Goal: Navigation & Orientation: Find specific page/section

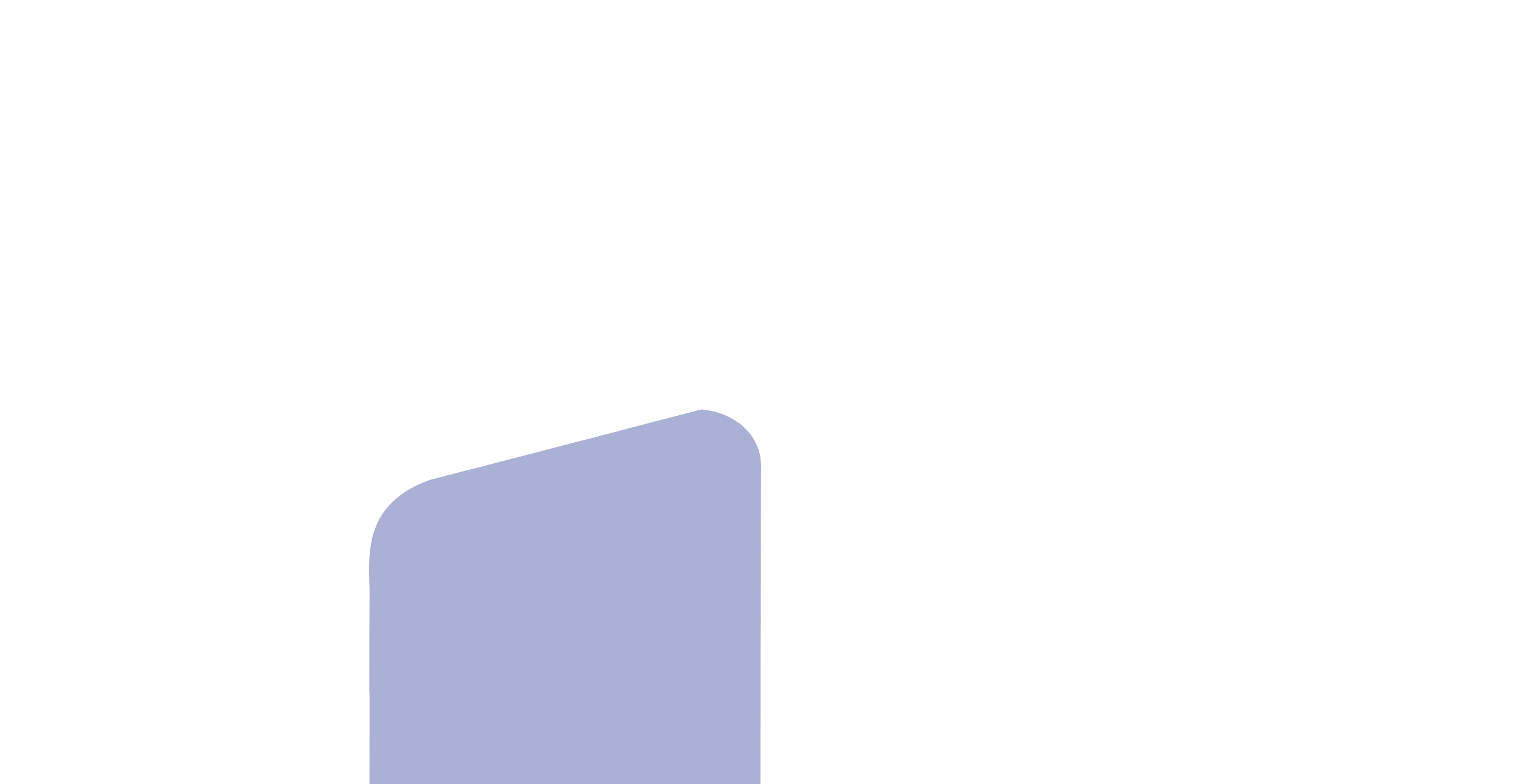
click at [761, 428] on div at bounding box center [769, 770] width 1529 height 1531
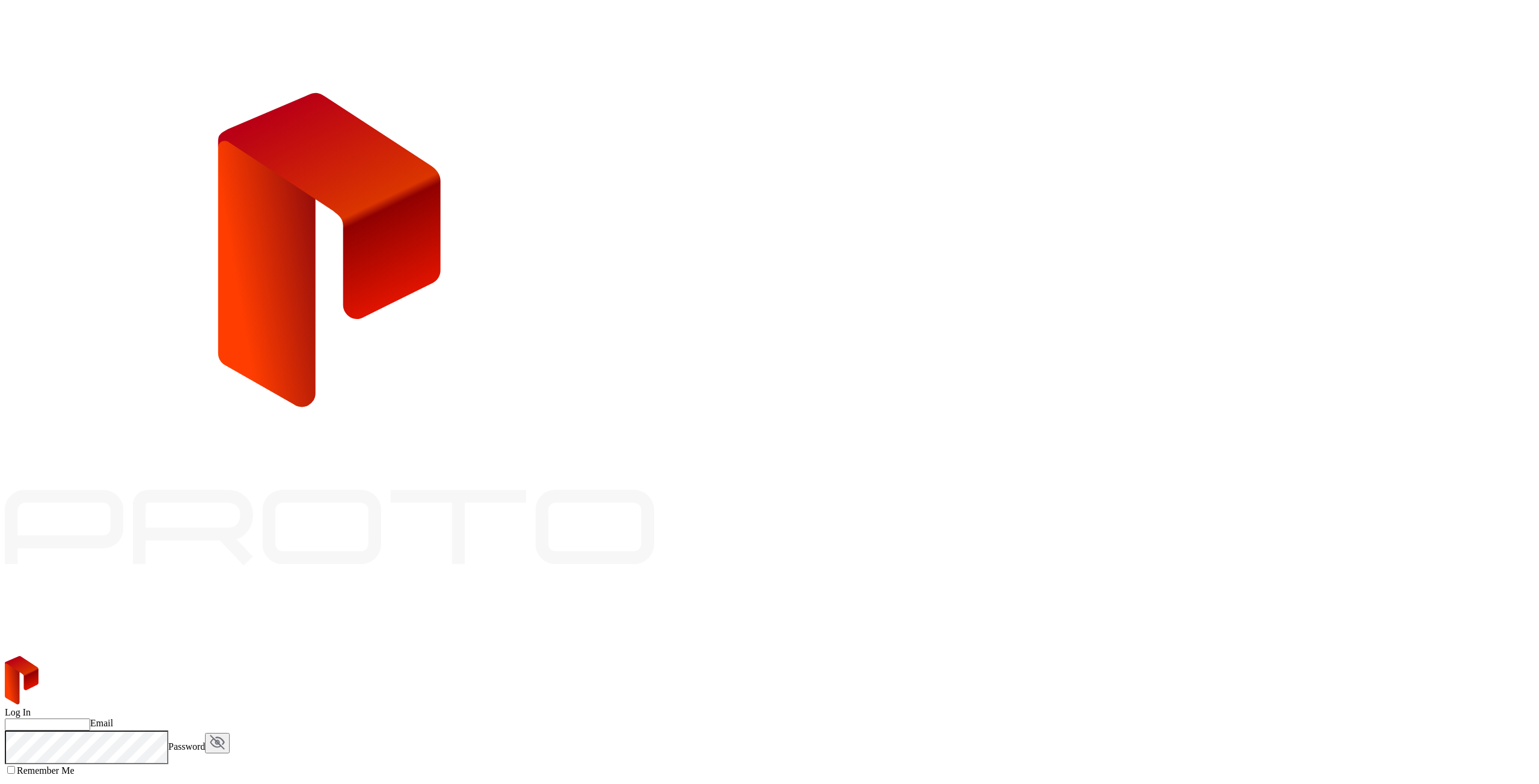
type input "**********"
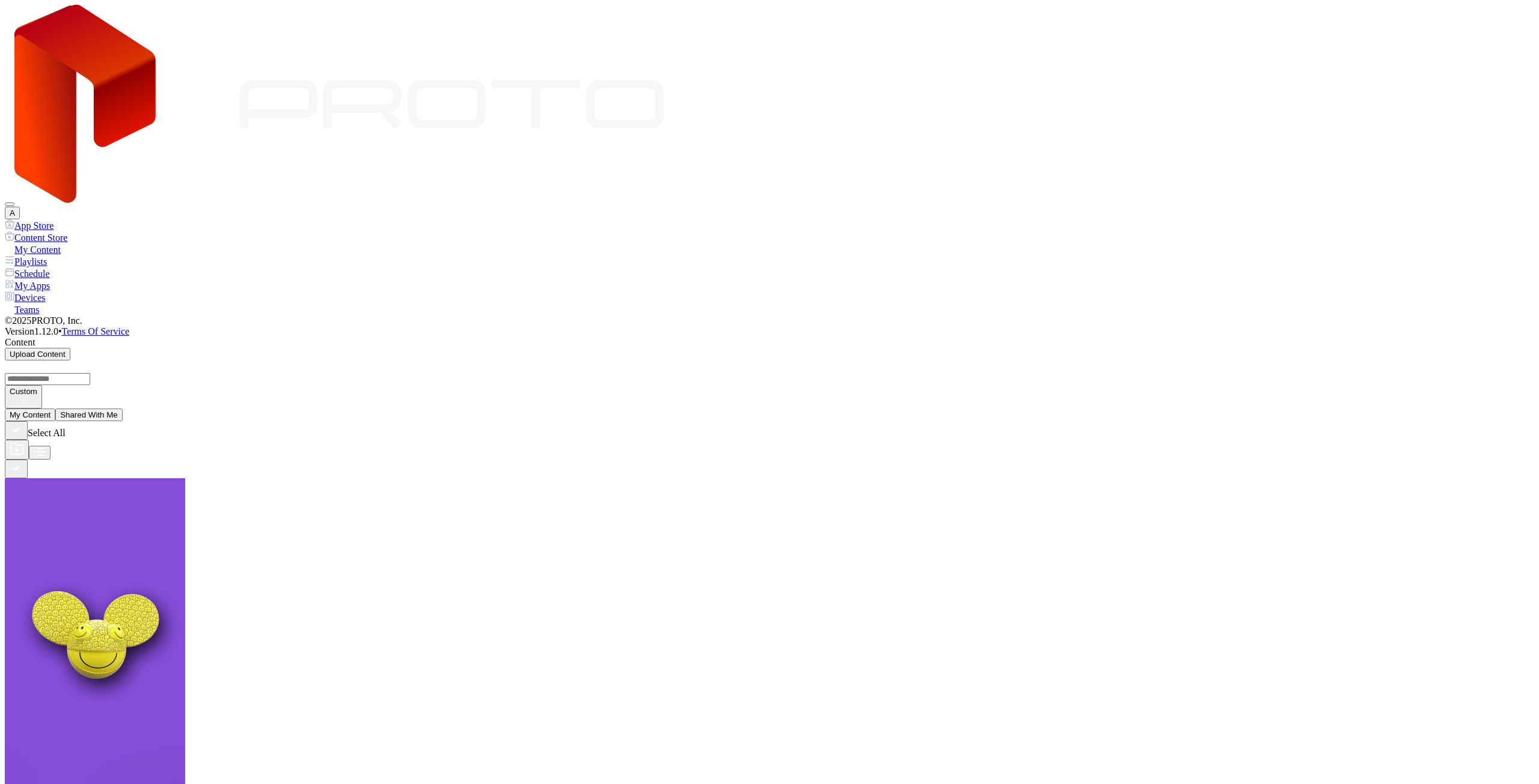
click at [72, 291] on div "Devices" at bounding box center [769, 297] width 1529 height 12
